Goal: Navigation & Orientation: Find specific page/section

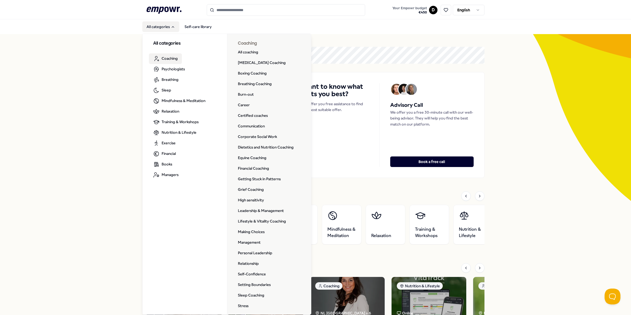
click at [163, 58] on span "Coaching" at bounding box center [170, 58] width 16 height 6
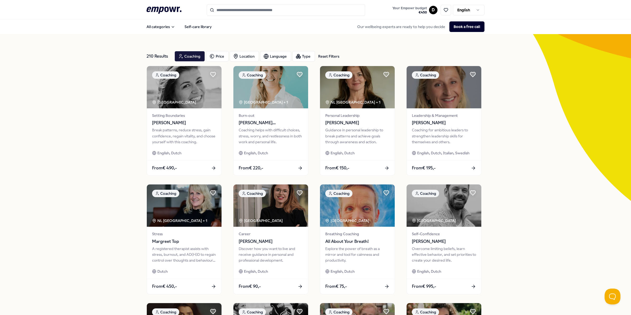
click at [160, 8] on icon at bounding box center [163, 10] width 35 height 7
